Goal: Information Seeking & Learning: Find specific page/section

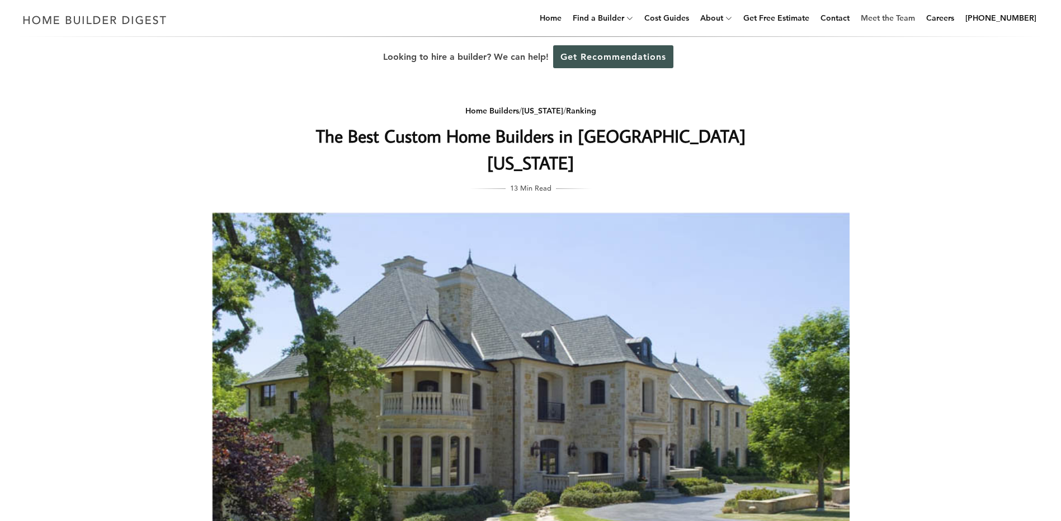
click at [896, 16] on link "Meet the Team" at bounding box center [887, 18] width 63 height 36
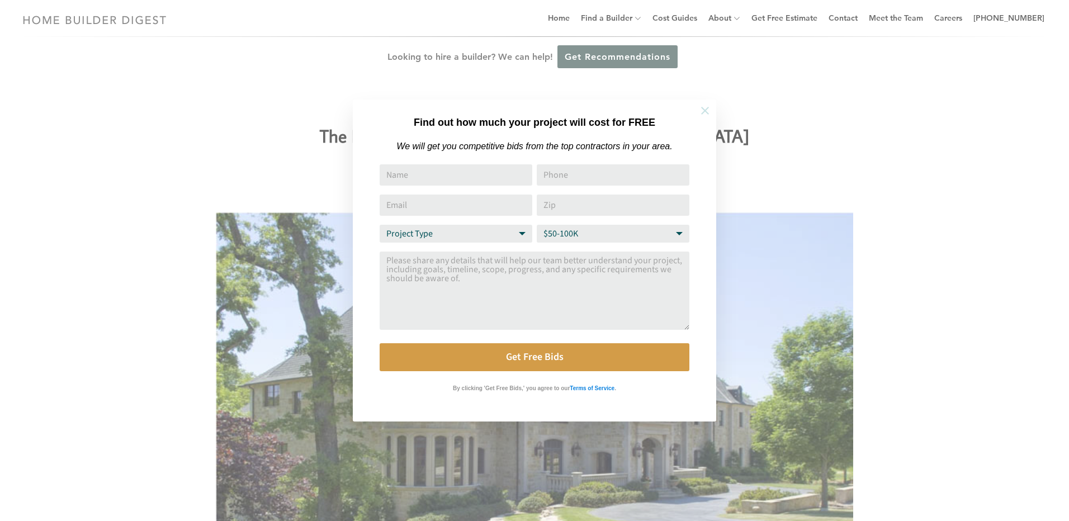
click at [704, 110] on icon at bounding box center [705, 111] width 12 height 12
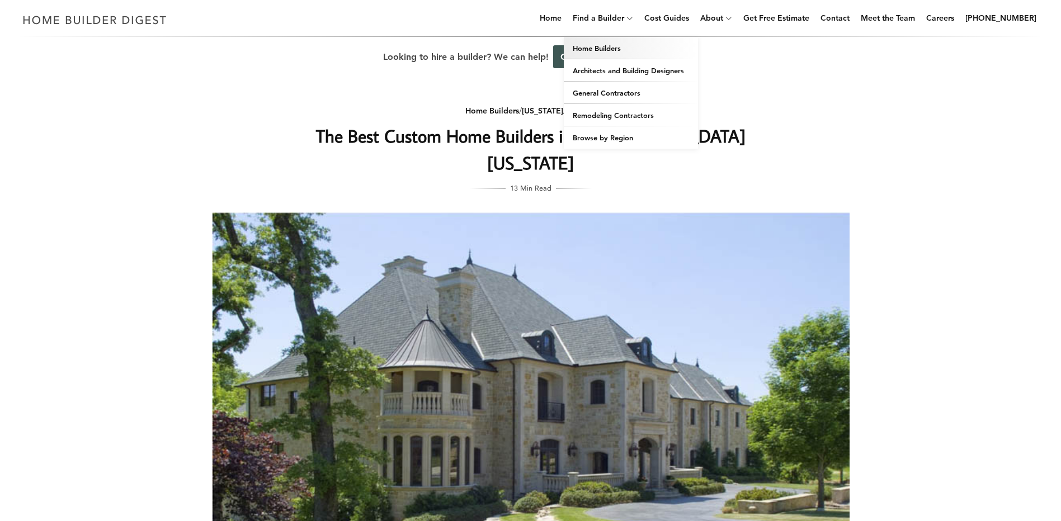
click at [610, 46] on link "Home Builders" at bounding box center [631, 48] width 134 height 22
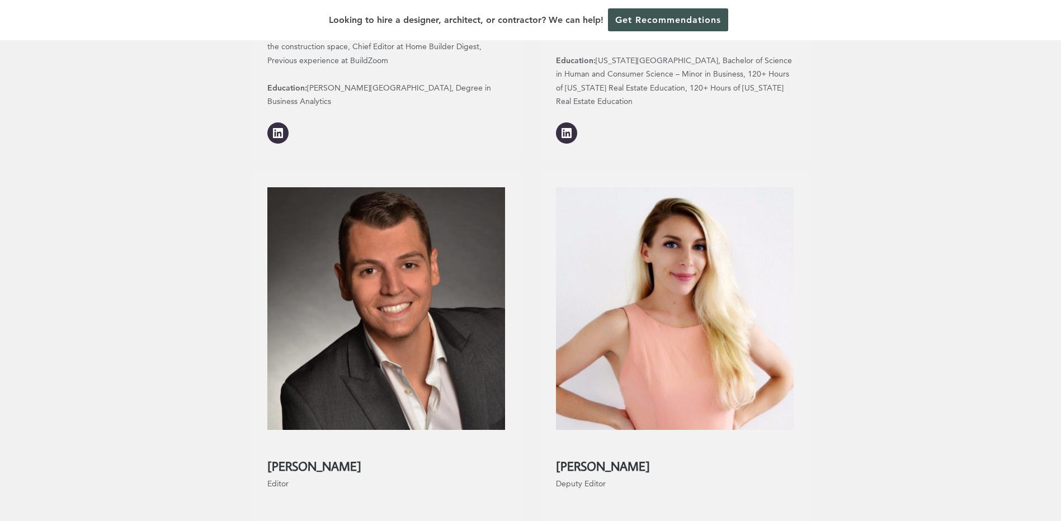
scroll to position [795, 0]
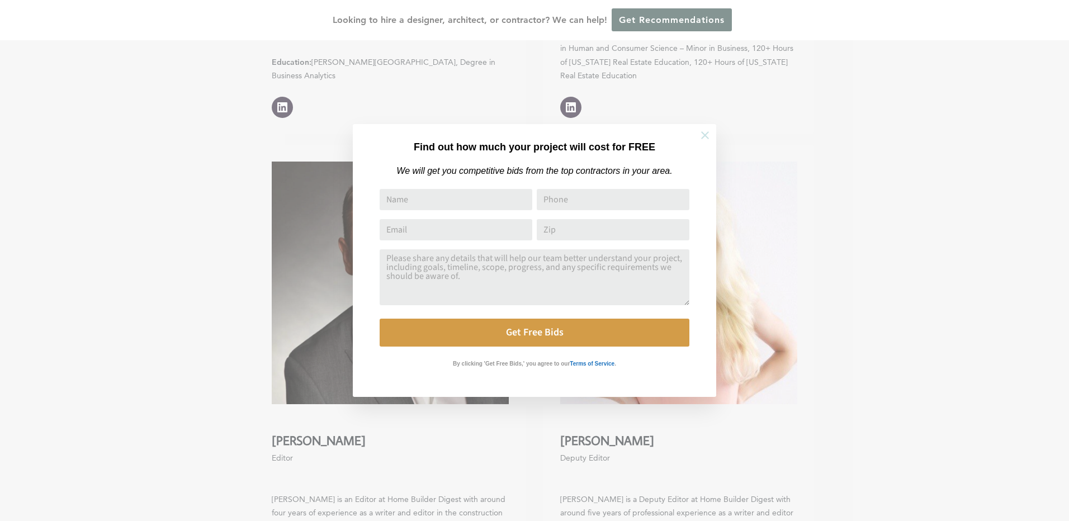
click at [707, 139] on icon at bounding box center [705, 135] width 12 height 12
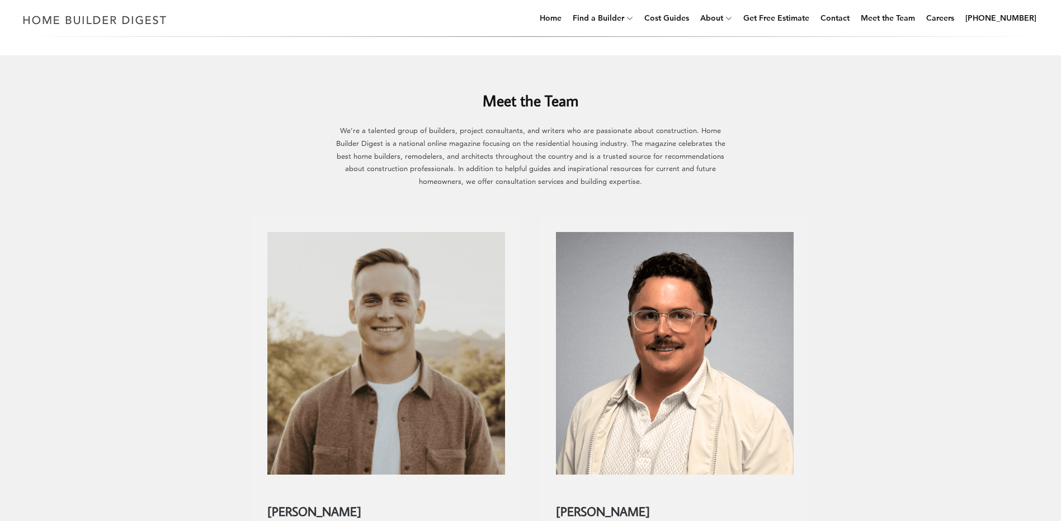
scroll to position [0, 0]
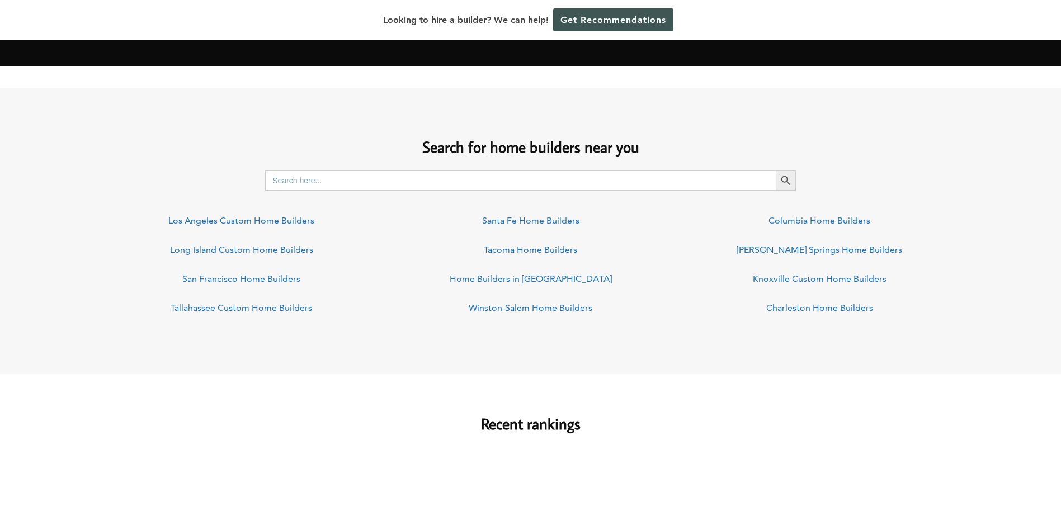
scroll to position [783, 0]
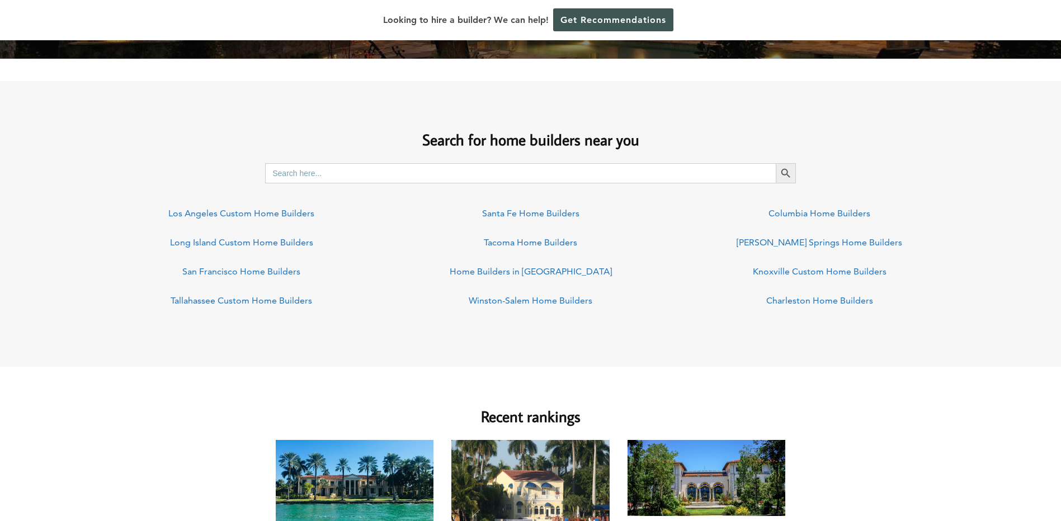
click at [299, 171] on input "Search for:" at bounding box center [520, 173] width 511 height 20
type input "tulsa [US_STATE]"
click at [776, 163] on button "Search Button" at bounding box center [786, 173] width 20 height 20
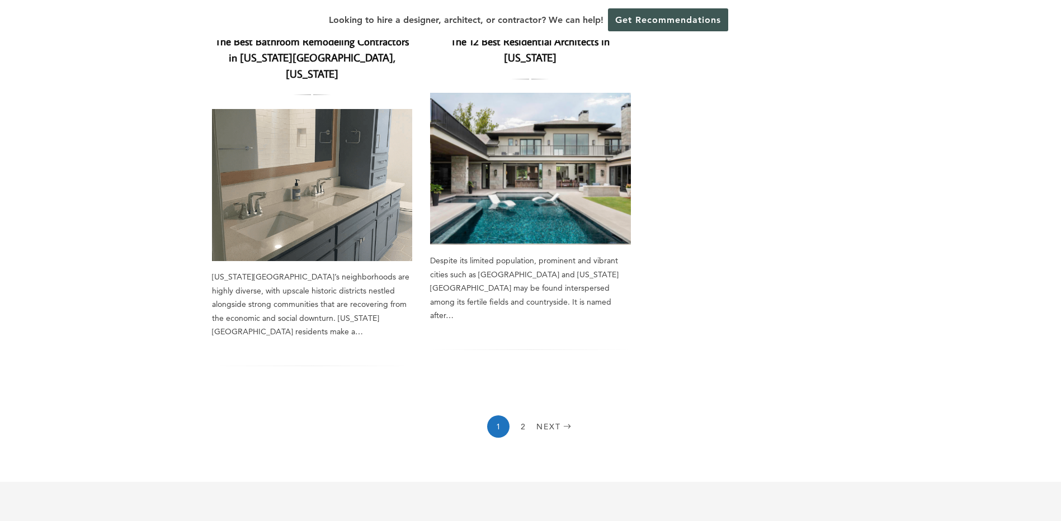
scroll to position [951, 0]
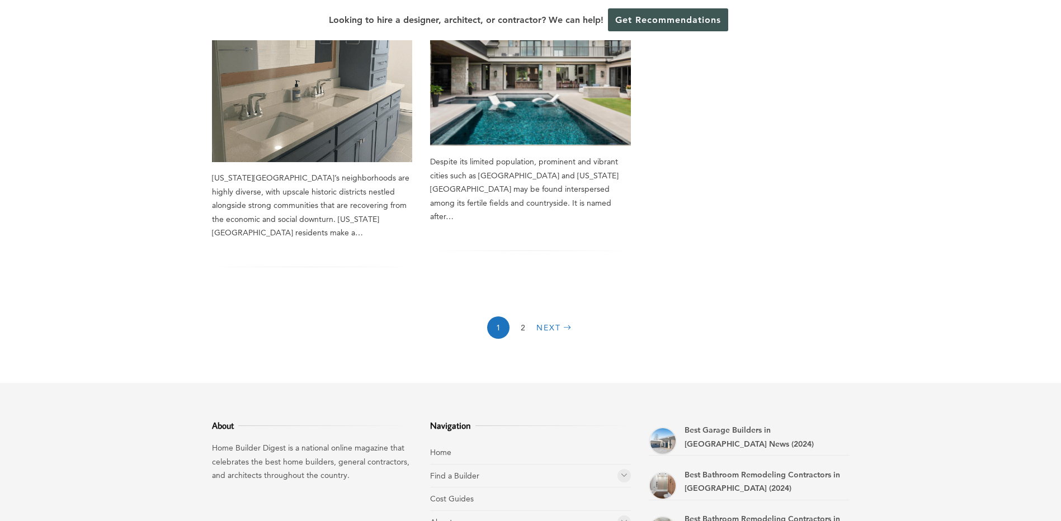
click at [550, 317] on link "Next" at bounding box center [555, 328] width 38 height 22
